Goal: Task Accomplishment & Management: Manage account settings

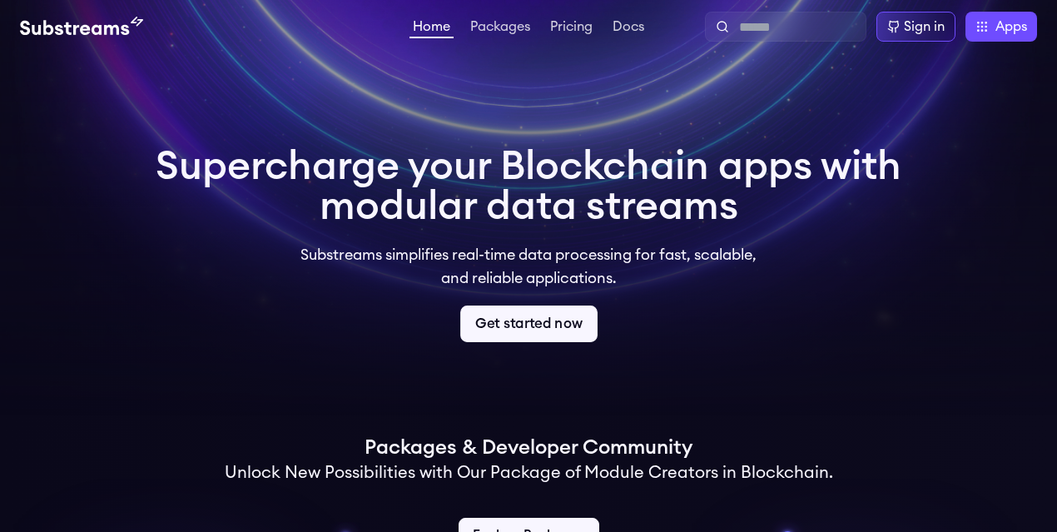
click at [519, 333] on link "Get started now" at bounding box center [528, 323] width 137 height 37
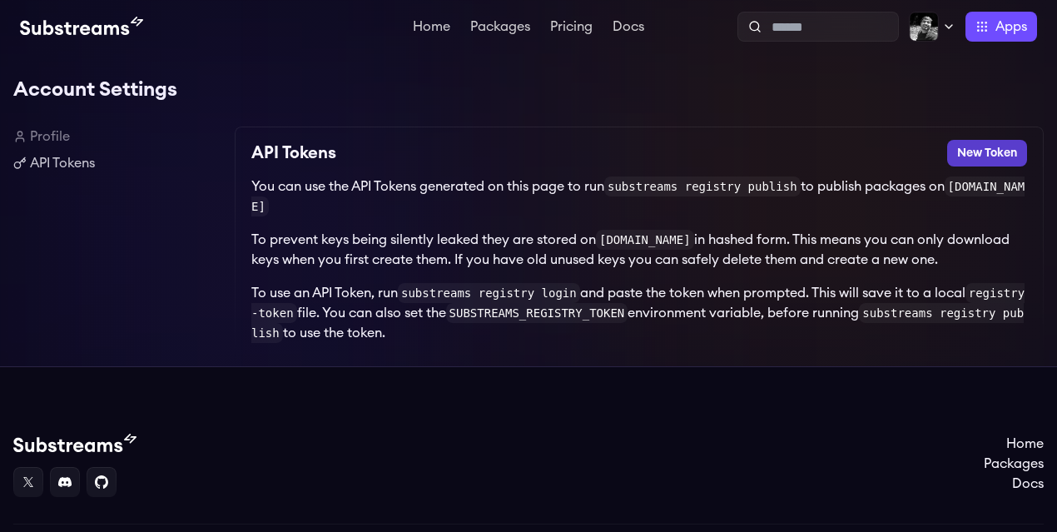
click at [965, 153] on button "New Token" at bounding box center [987, 153] width 80 height 27
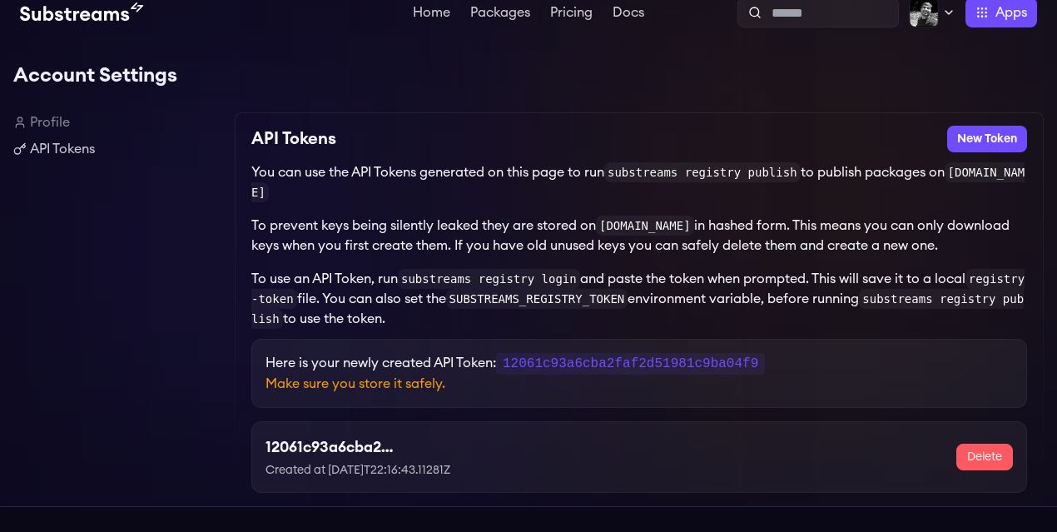
scroll to position [145, 0]
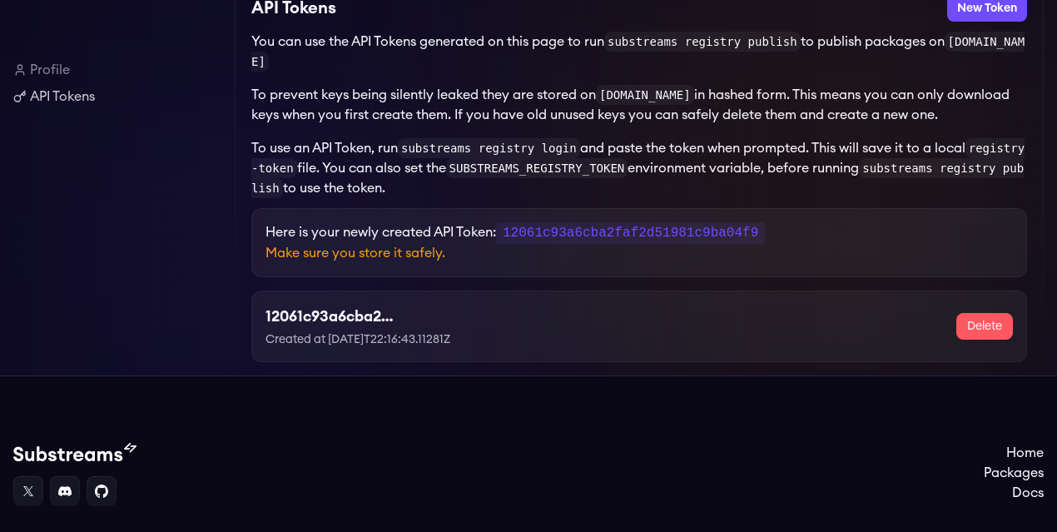
click at [633, 244] on code "12061c93a6cba2faf2d51981c9ba04f9" at bounding box center [630, 233] width 269 height 22
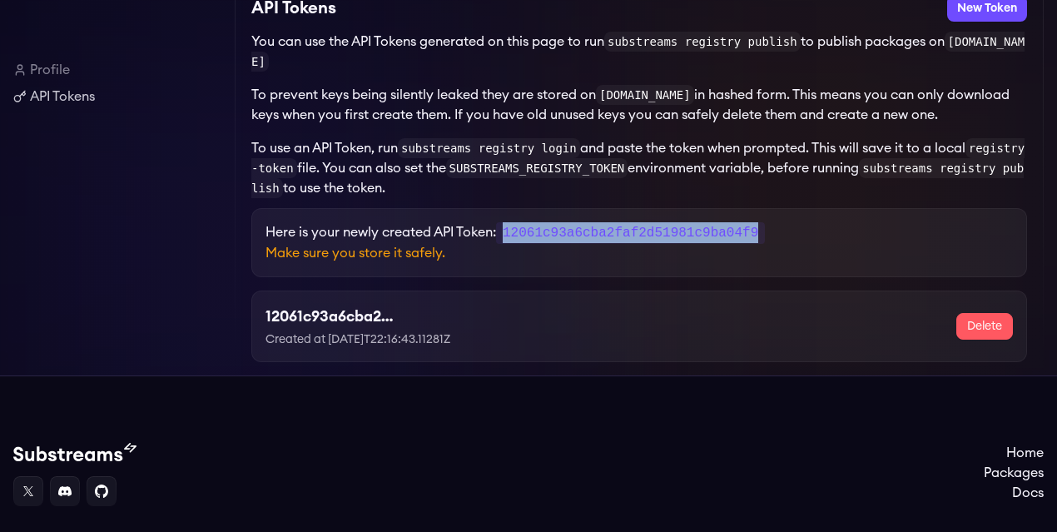
click at [633, 244] on code "12061c93a6cba2faf2d51981c9ba04f9" at bounding box center [630, 233] width 269 height 22
copy code "12061c93a6cba2faf2d51981c9ba04f9"
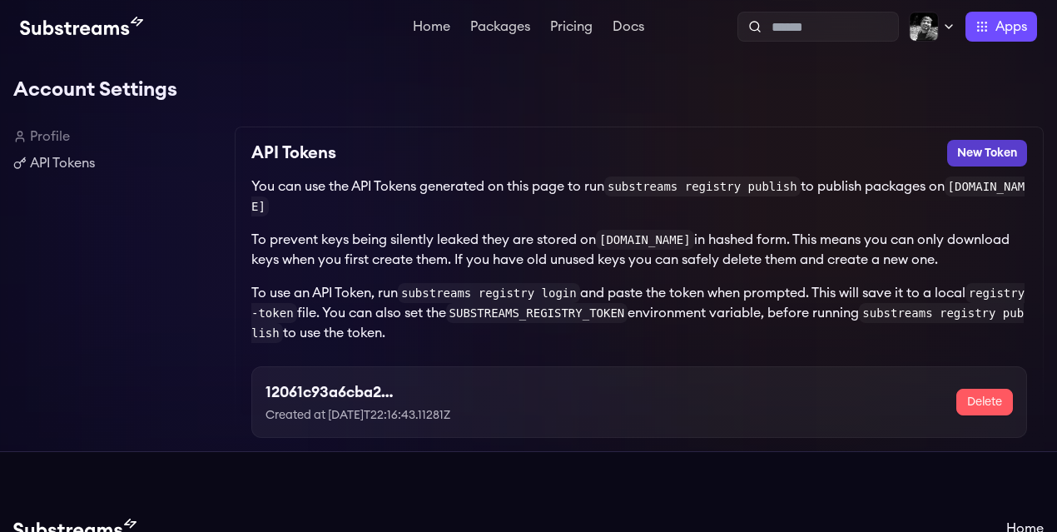
click at [989, 158] on button "New Token" at bounding box center [987, 153] width 80 height 27
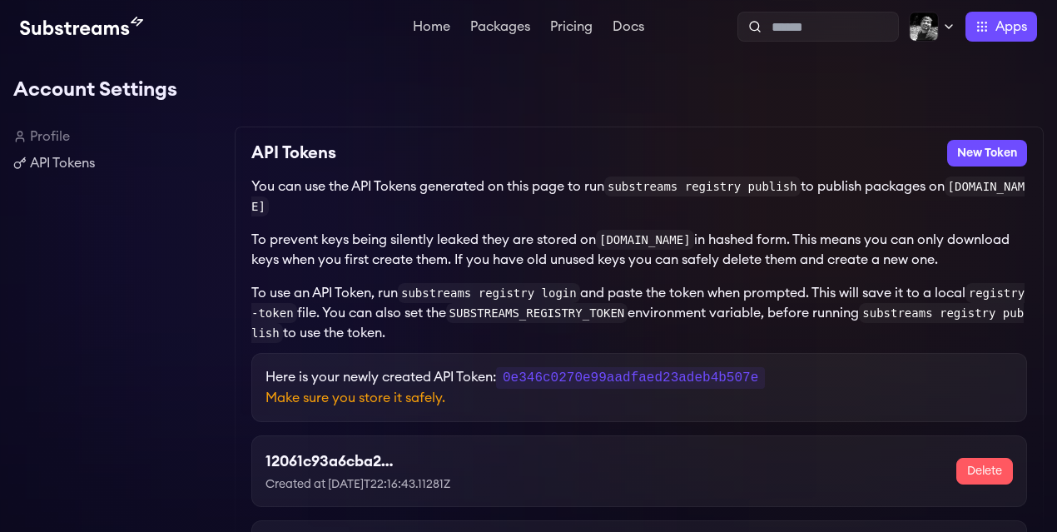
click at [664, 382] on code "0e346c0270e99aadfaed23adeb4b507e" at bounding box center [630, 378] width 269 height 22
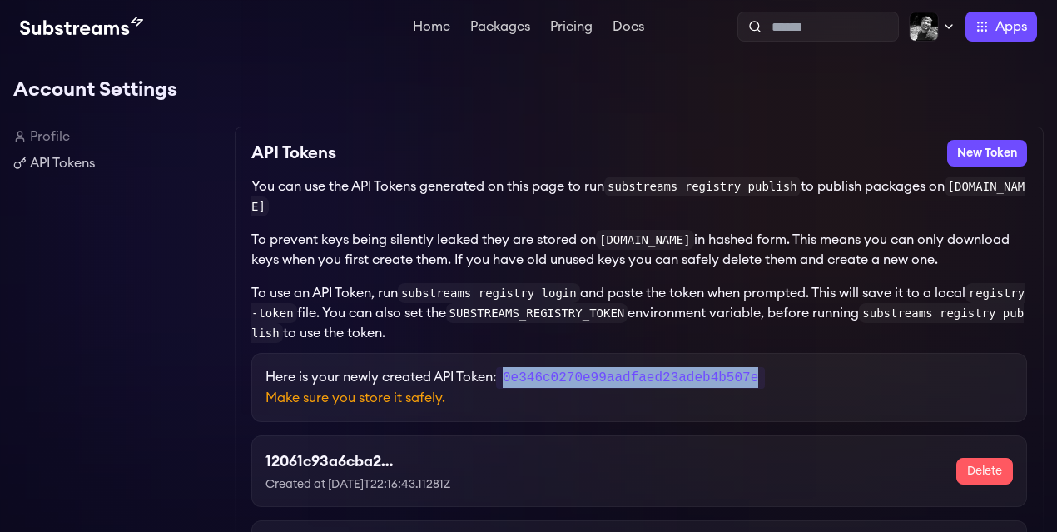
click at [664, 382] on code "0e346c0270e99aadfaed23adeb4b507e" at bounding box center [630, 378] width 269 height 22
copy code "0e346c0270e99aadfaed23adeb4b507e"
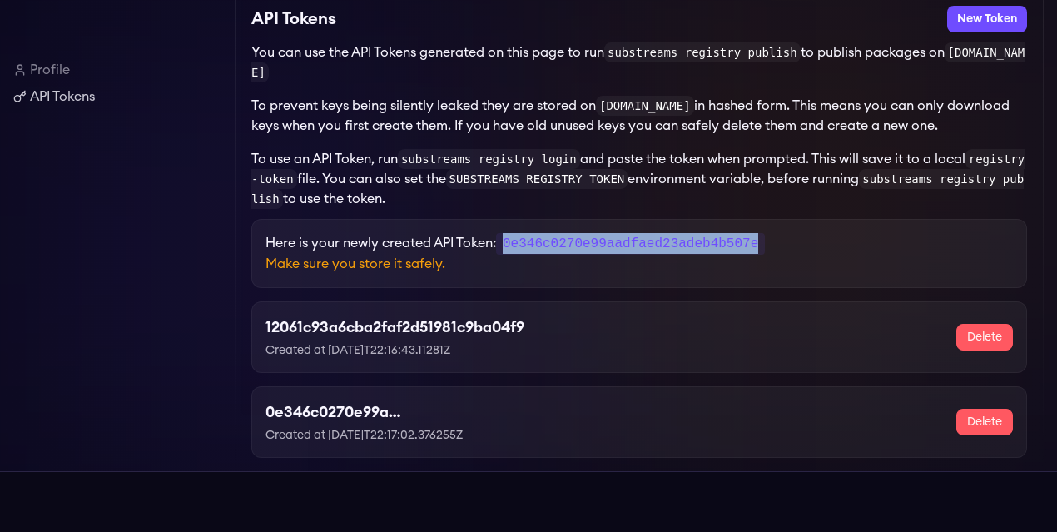
click at [335, 336] on h3 "12061c93a6cba2faf2d51981c9ba04f9" at bounding box center [395, 326] width 259 height 23
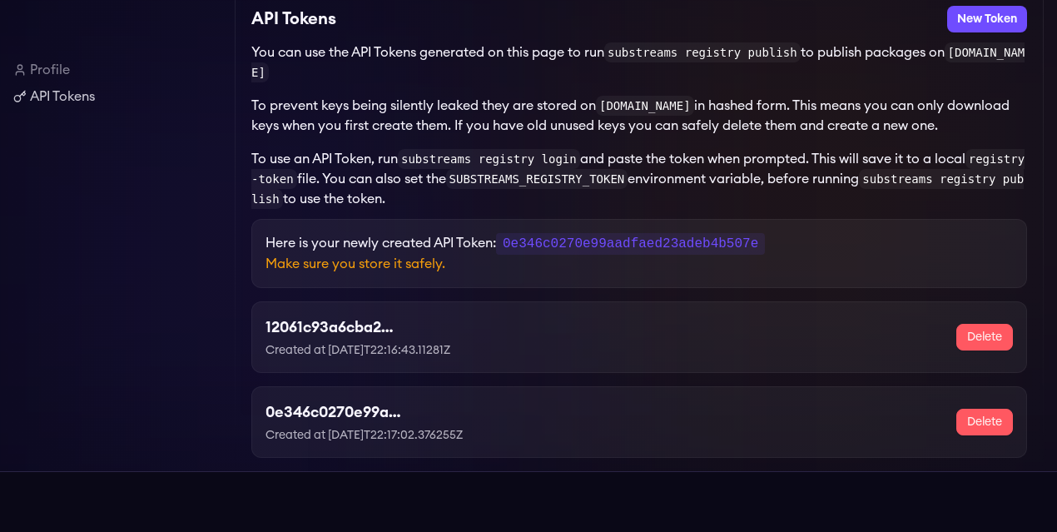
scroll to position [0, 0]
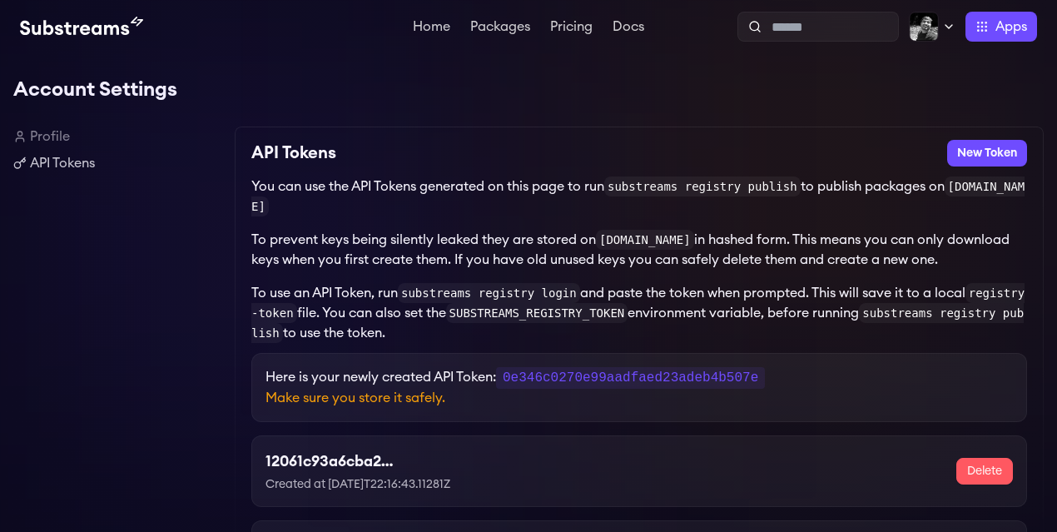
click at [61, 132] on link "Profile" at bounding box center [117, 137] width 208 height 20
click at [56, 136] on link "Profile" at bounding box center [117, 137] width 208 height 20
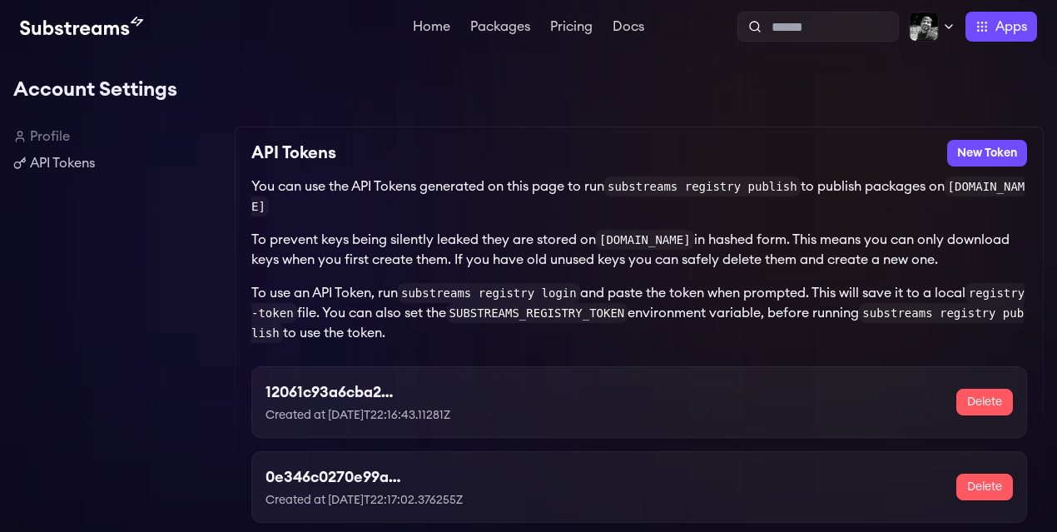
scroll to position [188, 0]
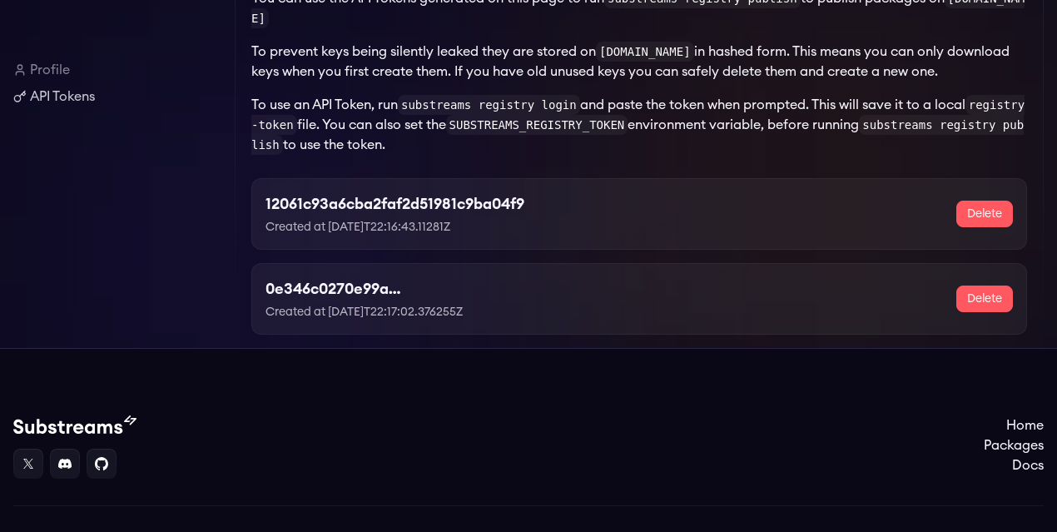
click at [380, 209] on h3 "12061c93a6cba2faf2d51981c9ba04f9" at bounding box center [395, 203] width 259 height 23
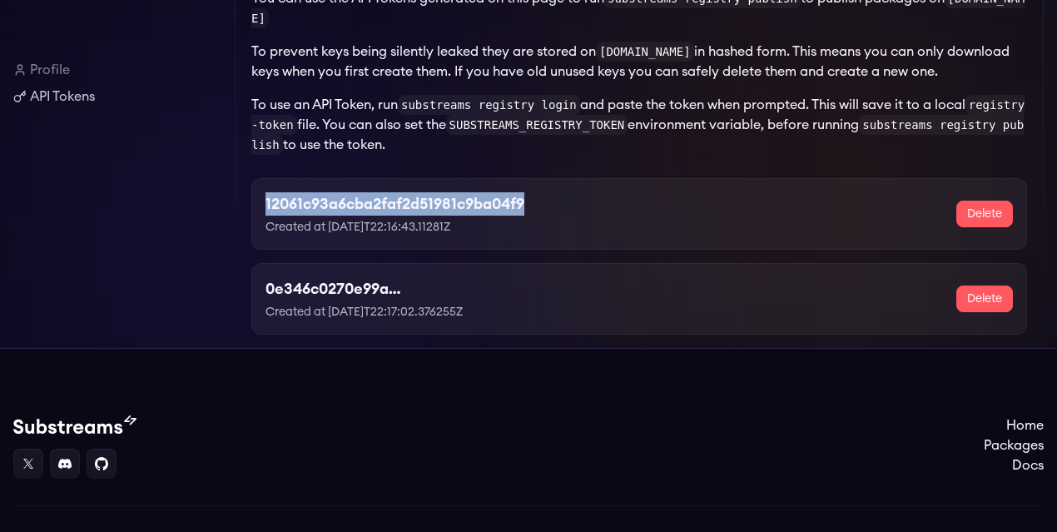
click at [380, 209] on h3 "12061c93a6cba2faf2d51981c9ba04f9" at bounding box center [395, 203] width 259 height 23
copy h3 "12061c93a6cba2faf2d51981c9ba04f9"
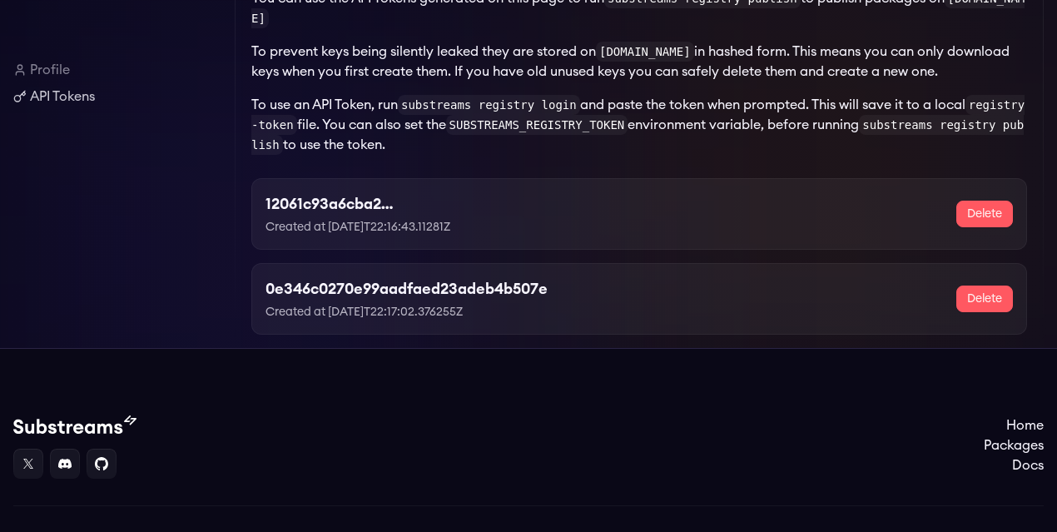
click at [356, 285] on h3 "0e346c0270e99aadfaed23adeb4b507e" at bounding box center [407, 288] width 282 height 23
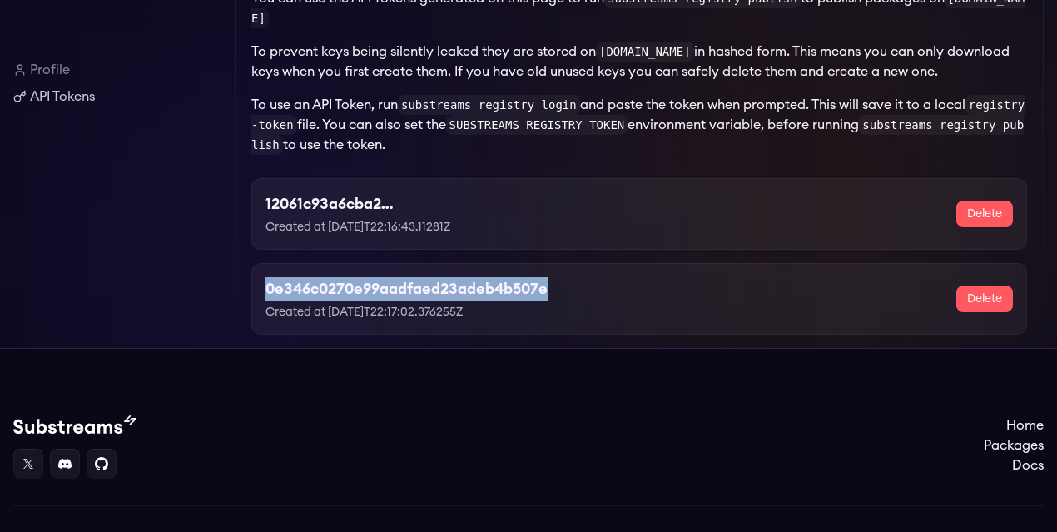
click at [356, 285] on h3 "0e346c0270e99aadfaed23adeb4b507e" at bounding box center [407, 288] width 282 height 23
copy h3 "0e346c0270e99aadfaed23adeb4b507e"
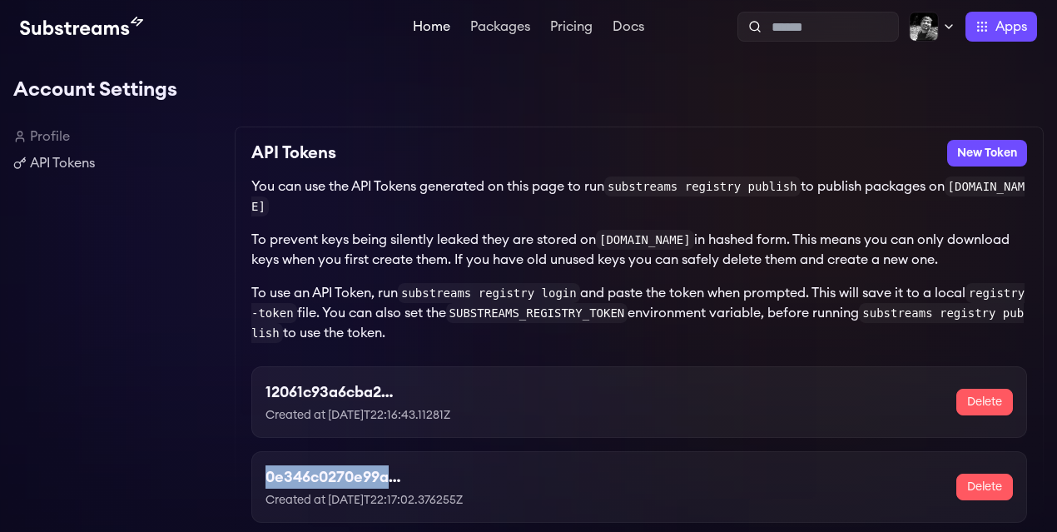
click at [424, 21] on link "Home" at bounding box center [431, 28] width 44 height 17
